Goal: Information Seeking & Learning: Find specific fact

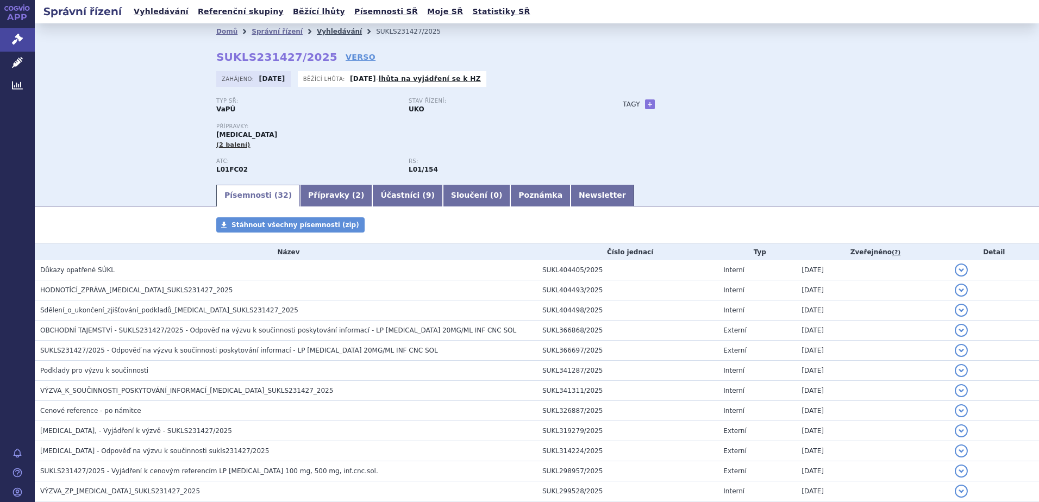
click at [317, 33] on link "Vyhledávání" at bounding box center [339, 32] width 45 height 8
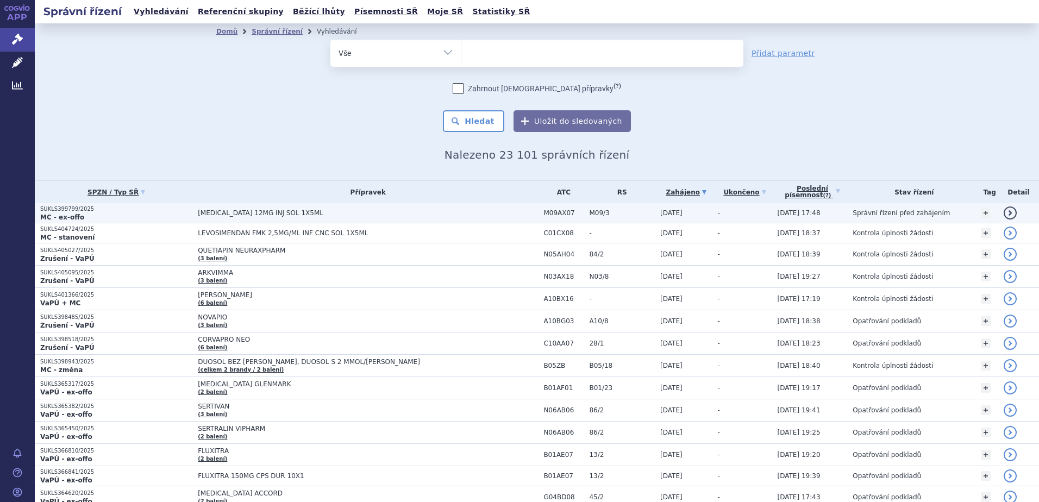
click at [108, 211] on p "SUKLS399799/2025" at bounding box center [116, 209] width 152 height 8
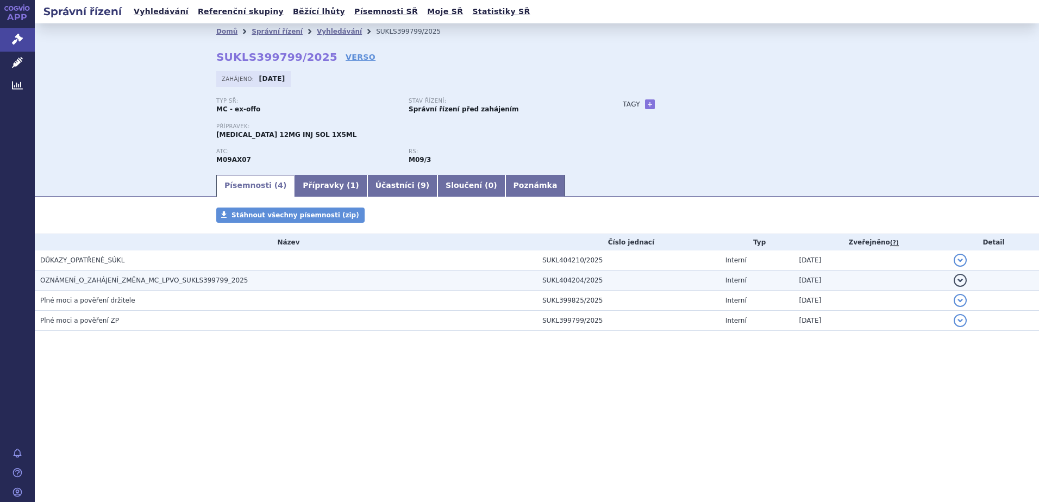
click at [116, 282] on span "OZNÁMENÍ_O_ZAHÁJENÍ_ZMĚNA_MC_LPVO_SUKLS399799_2025" at bounding box center [144, 281] width 208 height 8
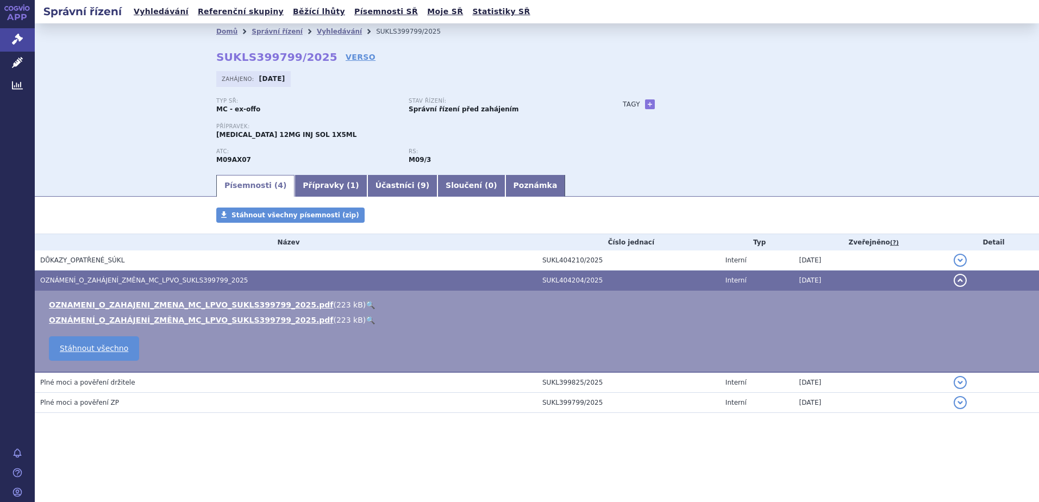
click at [366, 303] on link "🔍" at bounding box center [370, 304] width 9 height 9
click at [75, 399] on span "Plné moci a pověření ZP" at bounding box center [79, 403] width 79 height 8
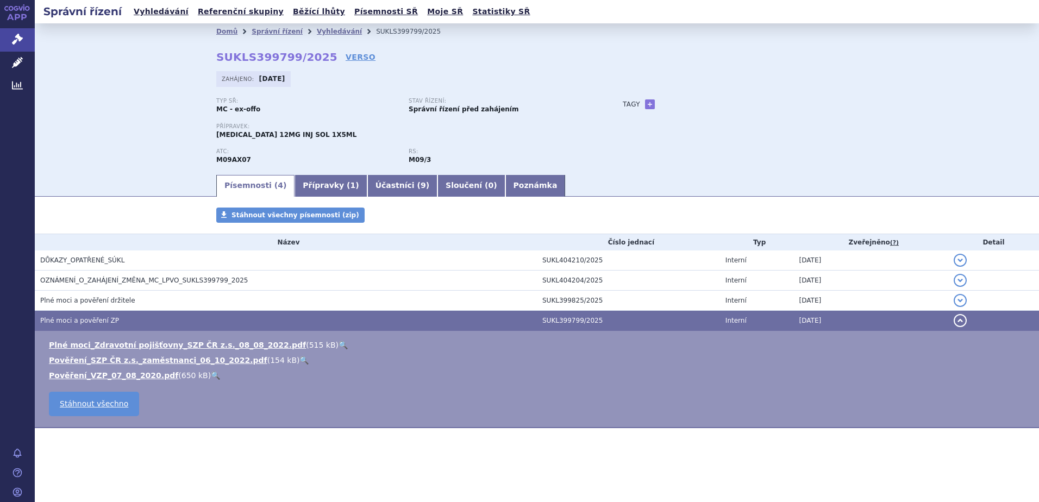
click at [299, 360] on link "🔍" at bounding box center [303, 360] width 9 height 9
click at [211, 377] on link "🔍" at bounding box center [215, 375] width 9 height 9
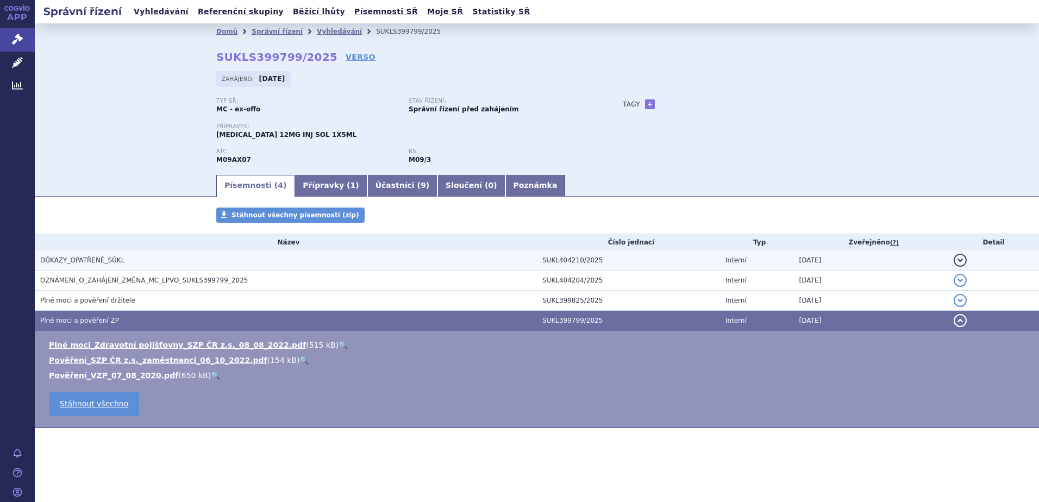
click at [128, 260] on h3 "DŮKAZY_OPATŘENÉ_SÚKL" at bounding box center [288, 260] width 497 height 11
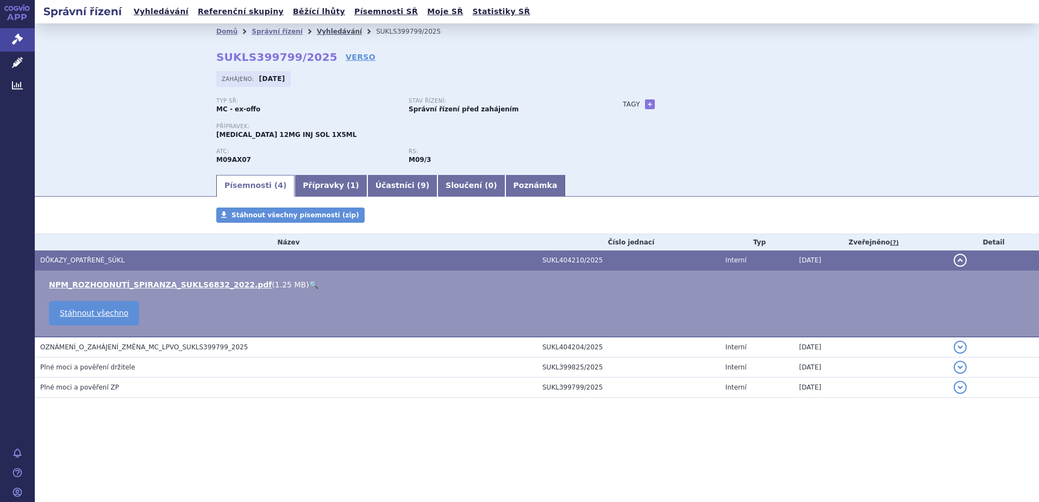
click at [317, 34] on link "Vyhledávání" at bounding box center [339, 32] width 45 height 8
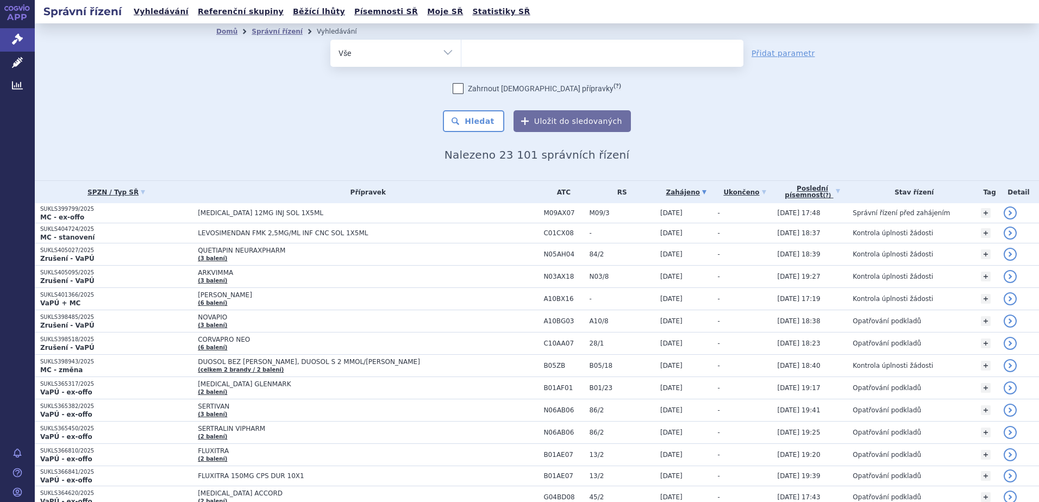
click at [507, 53] on ul at bounding box center [602, 51] width 282 height 23
click at [461, 53] on select at bounding box center [461, 52] width 1 height 27
type input "ze"
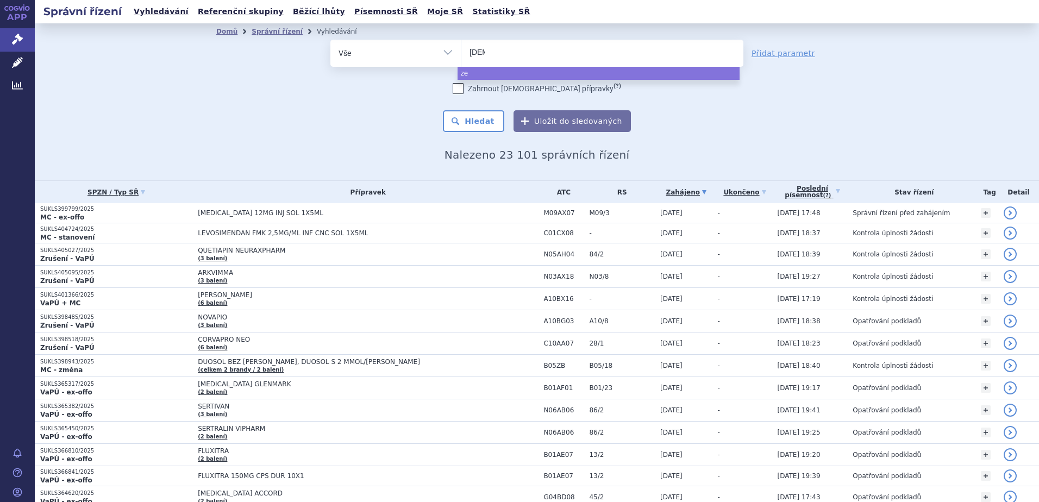
type input "zeno"
type input "zenon"
type input "zenon n"
type input "zenon no"
type input "zenon n"
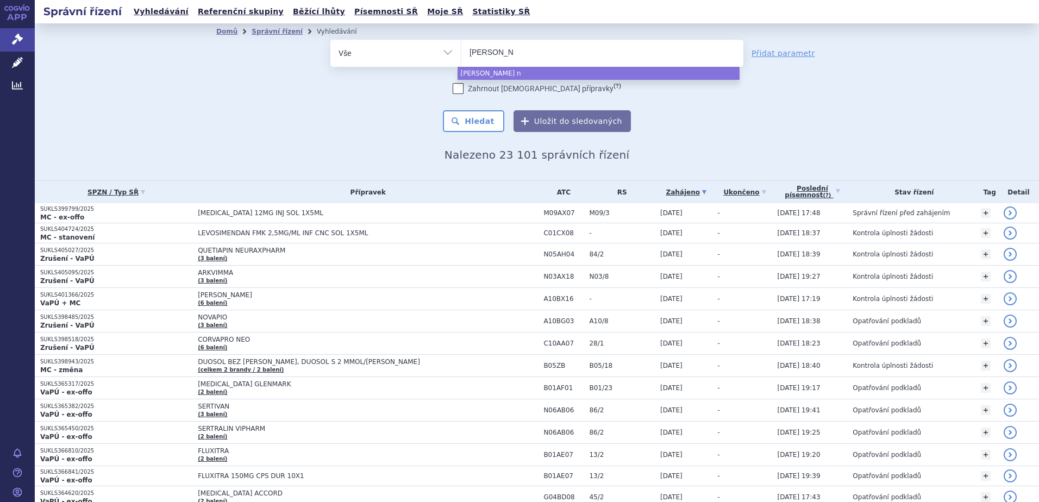
type input "zenon neo"
select select "zenon neo"
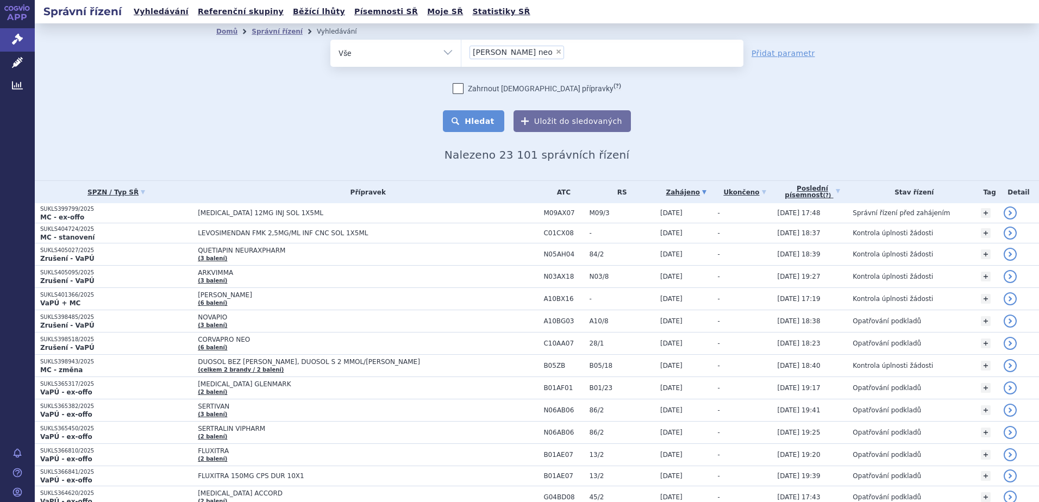
click at [469, 125] on button "Hledat" at bounding box center [473, 121] width 61 height 22
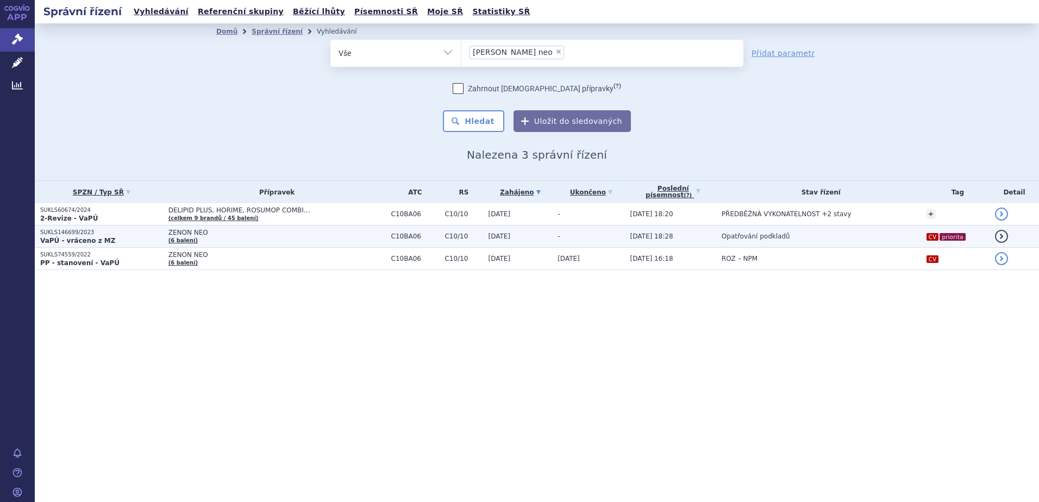
click at [77, 232] on p "SUKLS146699/2023" at bounding box center [101, 233] width 123 height 8
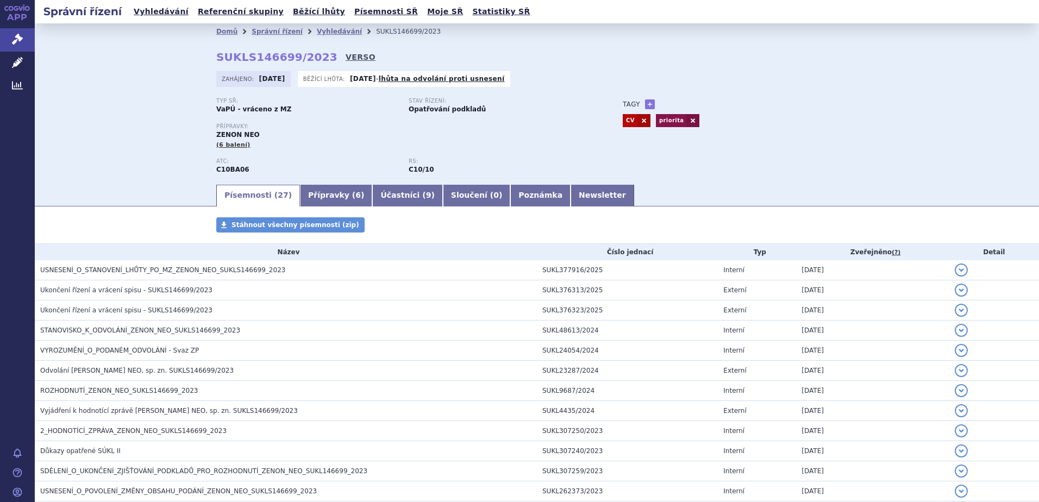
click at [346, 61] on link "VERSO" at bounding box center [361, 57] width 30 height 11
drag, startPoint x: 311, startPoint y: 59, endPoint x: 212, endPoint y: 57, distance: 99.4
click at [216, 57] on strong "SUKLS146699/2023" at bounding box center [276, 57] width 121 height 13
copy strong "SUKLS146699/2023"
